Goal: Navigation & Orientation: Find specific page/section

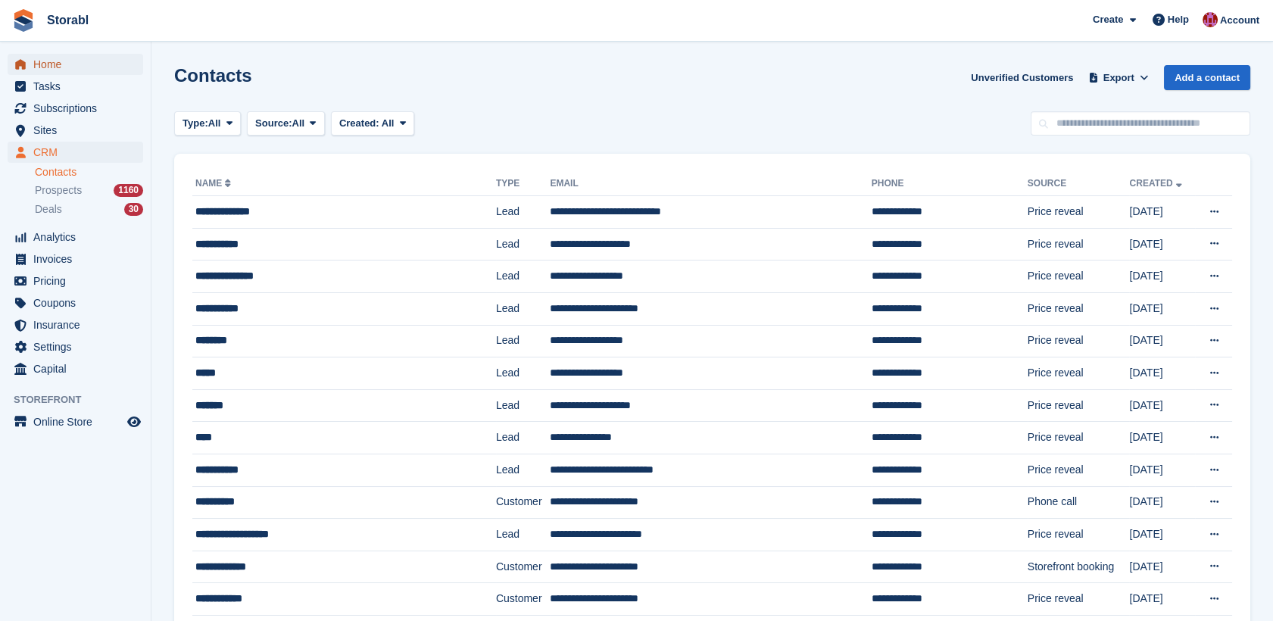
click at [58, 69] on span "Home" at bounding box center [78, 64] width 91 height 21
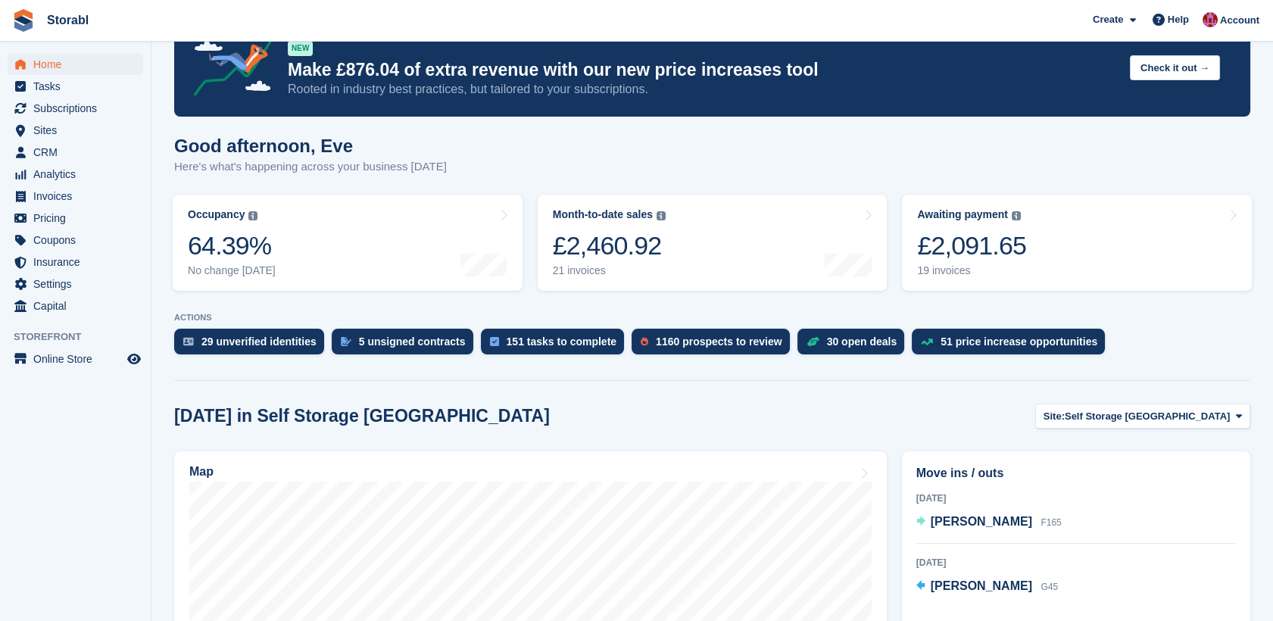
scroll to position [84, 0]
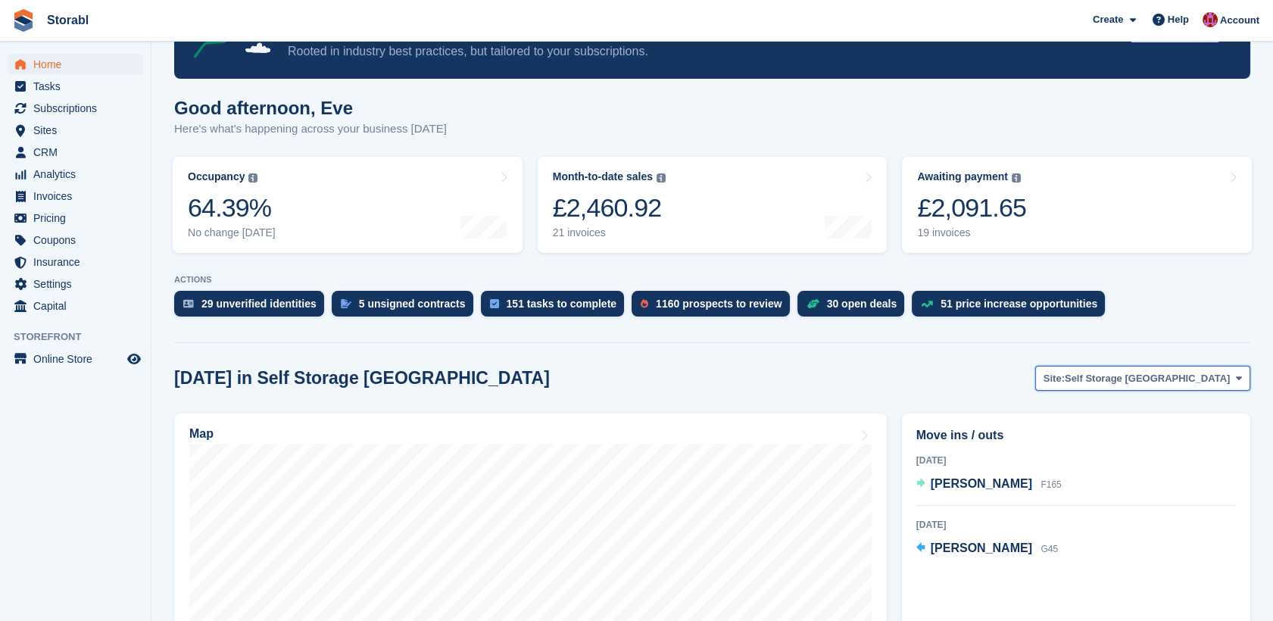
click at [1138, 381] on span "Self Storage [GEOGRAPHIC_DATA]" at bounding box center [1147, 378] width 165 height 15
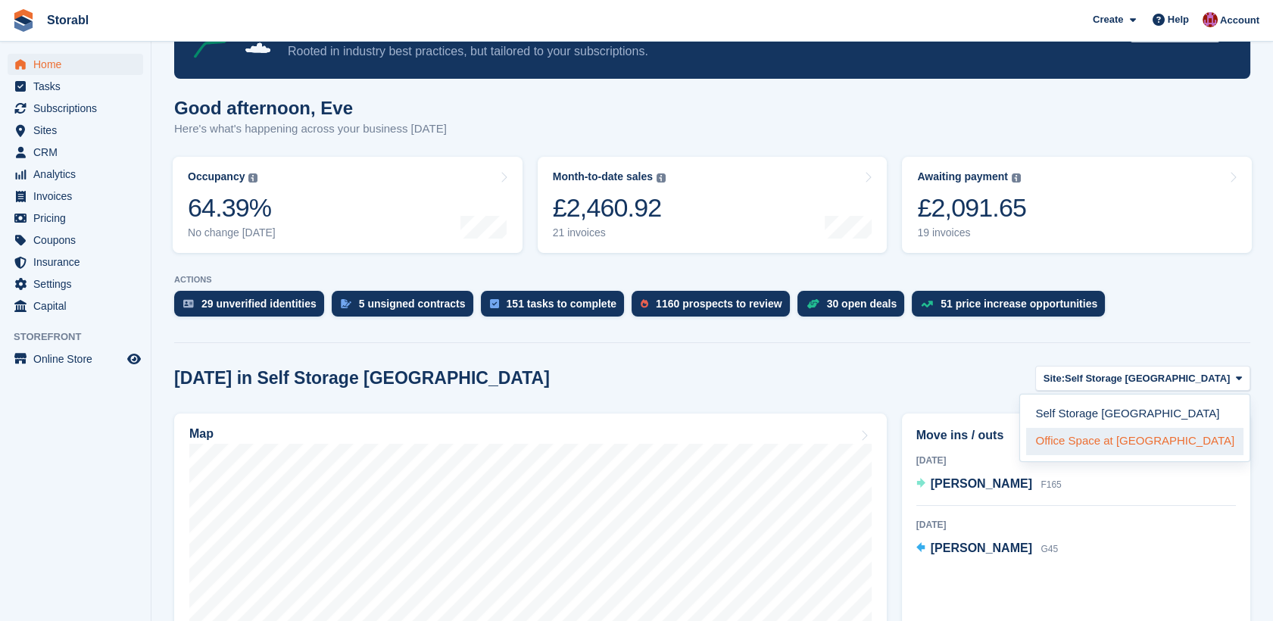
click at [1151, 442] on link "Office Space at [GEOGRAPHIC_DATA]" at bounding box center [1134, 441] width 217 height 27
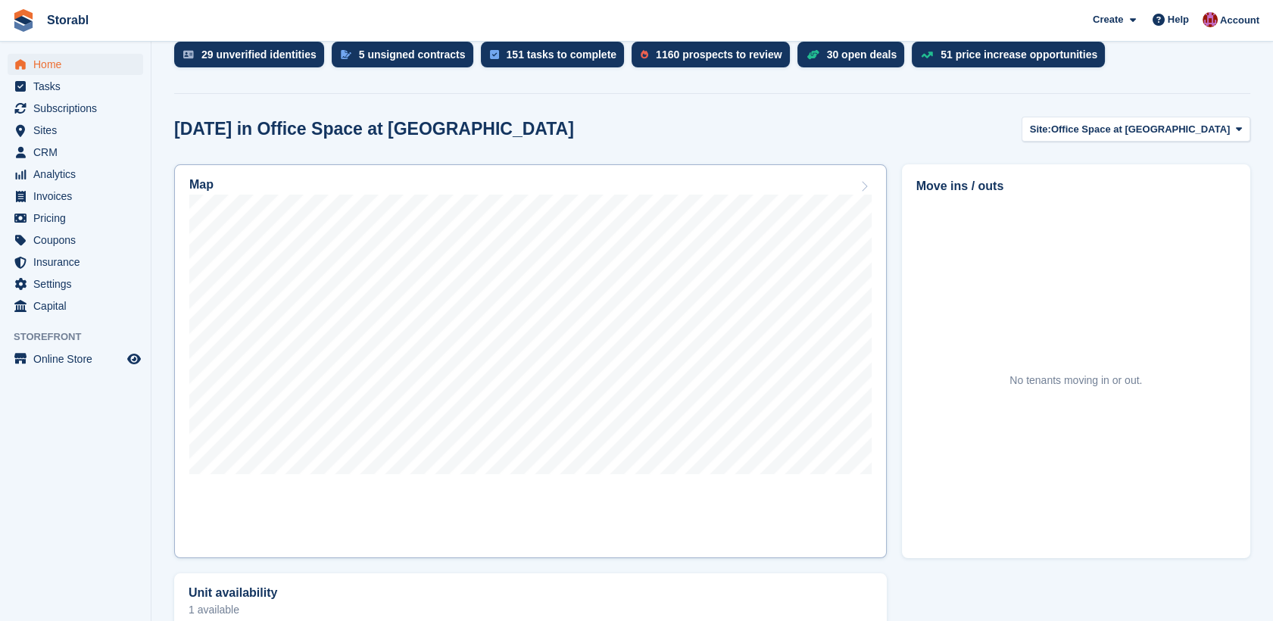
scroll to position [336, 0]
